Goal: Task Accomplishment & Management: Use online tool/utility

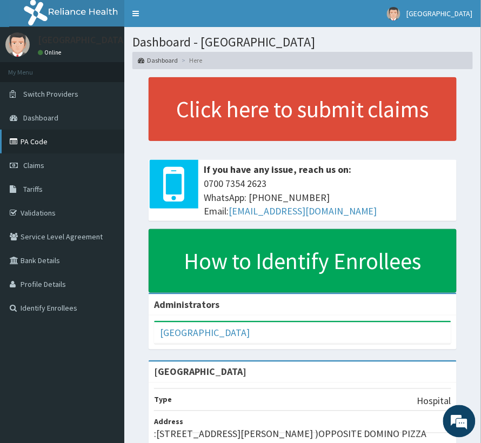
click at [35, 145] on link "PA Code" at bounding box center [62, 142] width 124 height 24
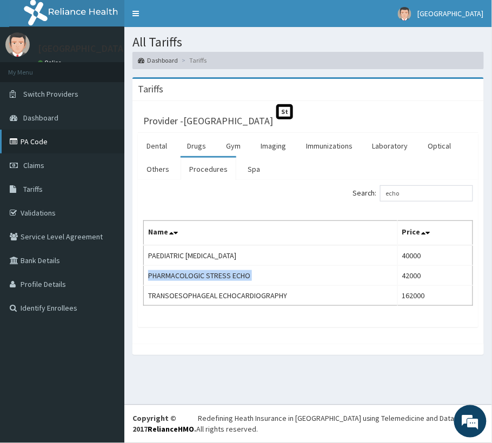
click at [31, 144] on link "PA Code" at bounding box center [62, 142] width 124 height 24
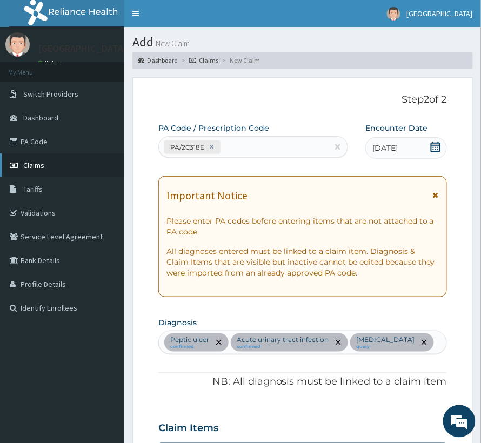
click at [29, 165] on span "Claims" at bounding box center [33, 166] width 21 height 10
